Goal: Task Accomplishment & Management: Manage account settings

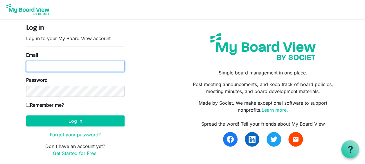
type input "timyoakum11@gmail.com"
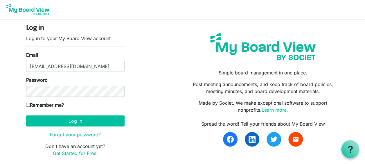
click at [27, 102] on label "Remember me?" at bounding box center [45, 104] width 38 height 7
click at [27, 103] on input "Remember me?" at bounding box center [28, 105] width 4 height 4
checkbox input "true"
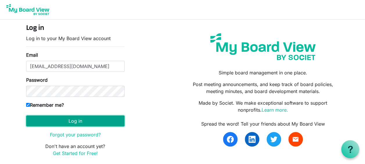
click at [85, 122] on button "Log in" at bounding box center [75, 120] width 98 height 11
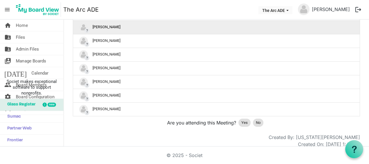
scroll to position [493, 0]
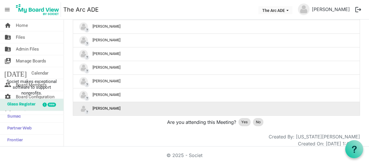
click at [82, 113] on img "?Tim Yoakum is template cell column header" at bounding box center [83, 108] width 9 height 9
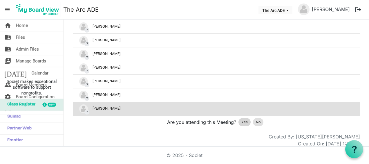
click at [242, 125] on span "Yes" at bounding box center [244, 122] width 6 height 6
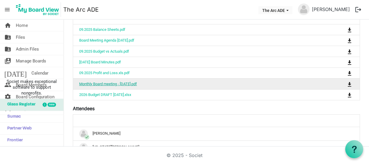
scroll to position [273, 0]
